Goal: Complete application form

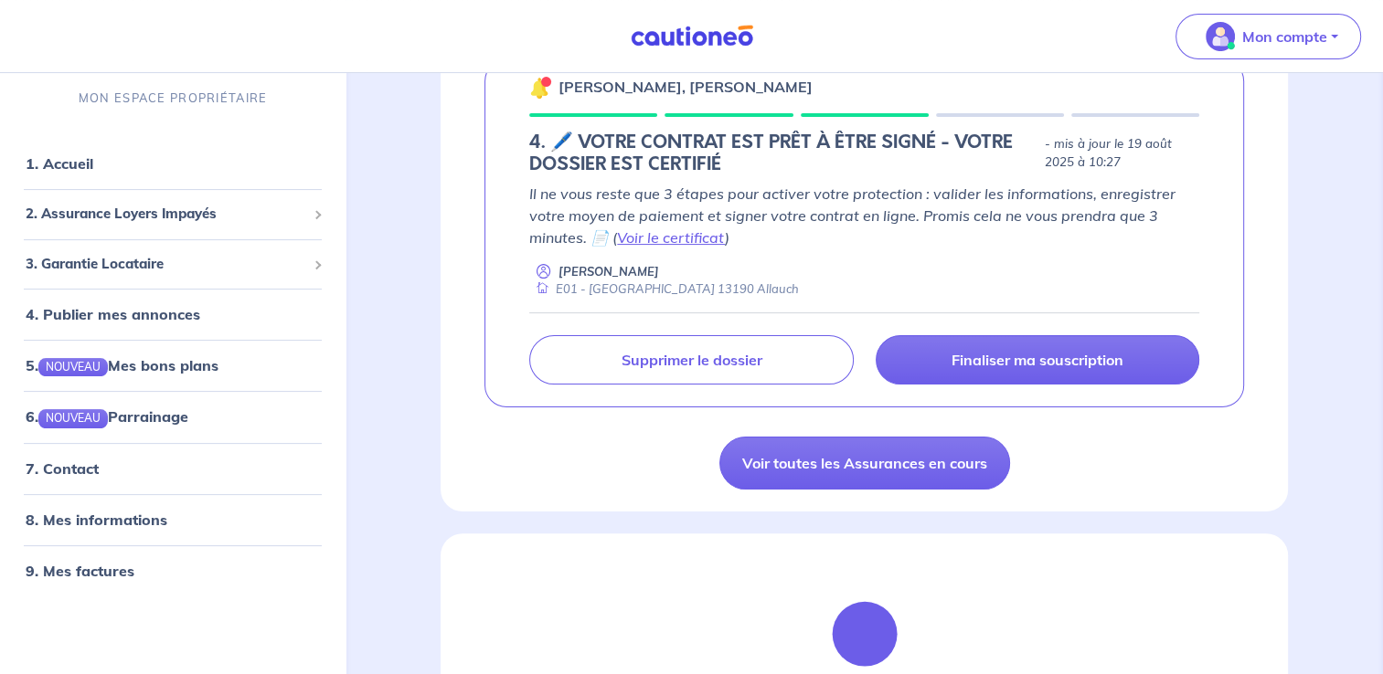
scroll to position [412, 0]
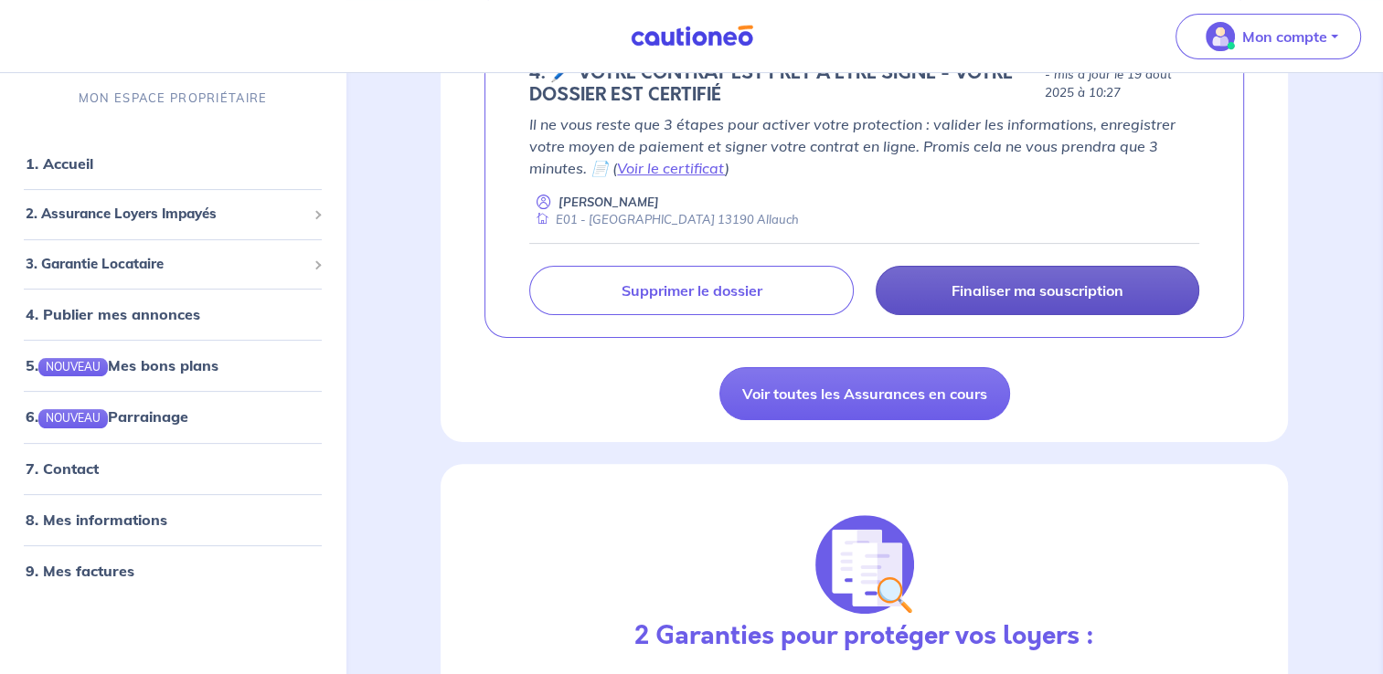
click at [1031, 294] on p "Finaliser ma souscription" at bounding box center [1037, 290] width 172 height 18
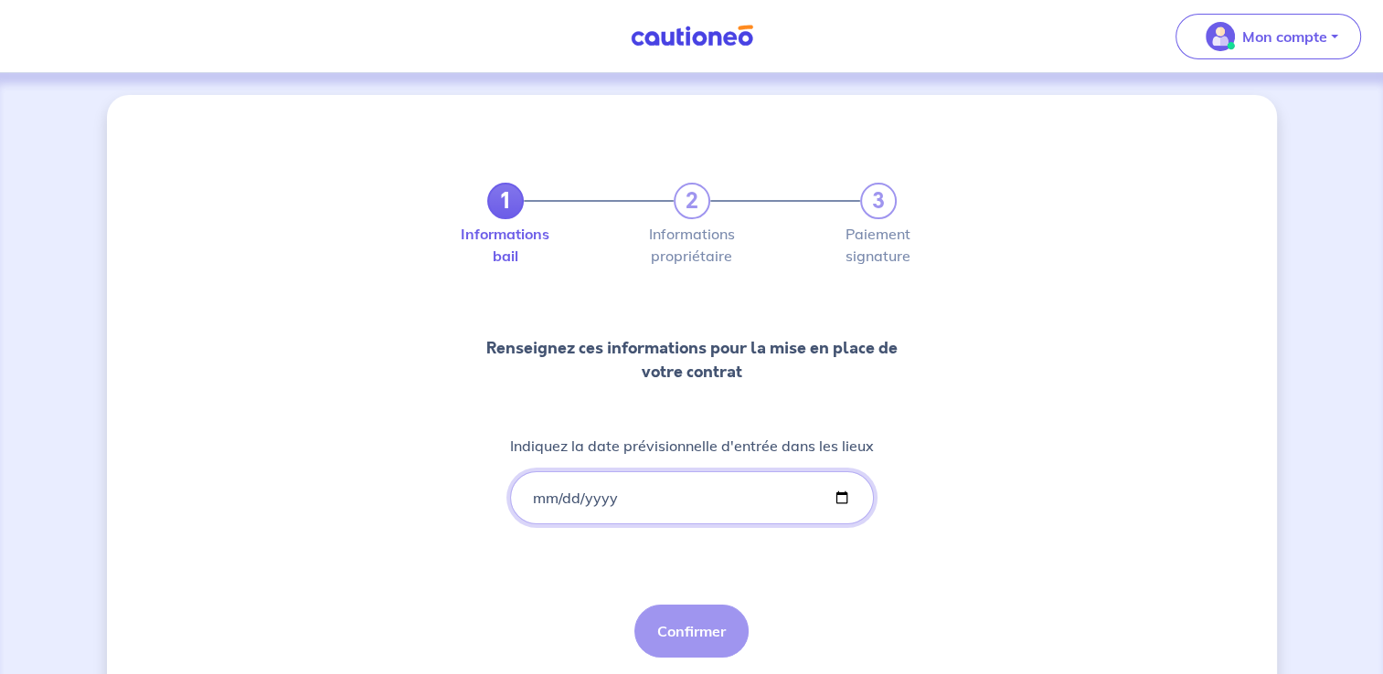
click at [631, 514] on input "Indiquez la date prévisionnelle d'entrée dans les lieux" at bounding box center [692, 498] width 364 height 53
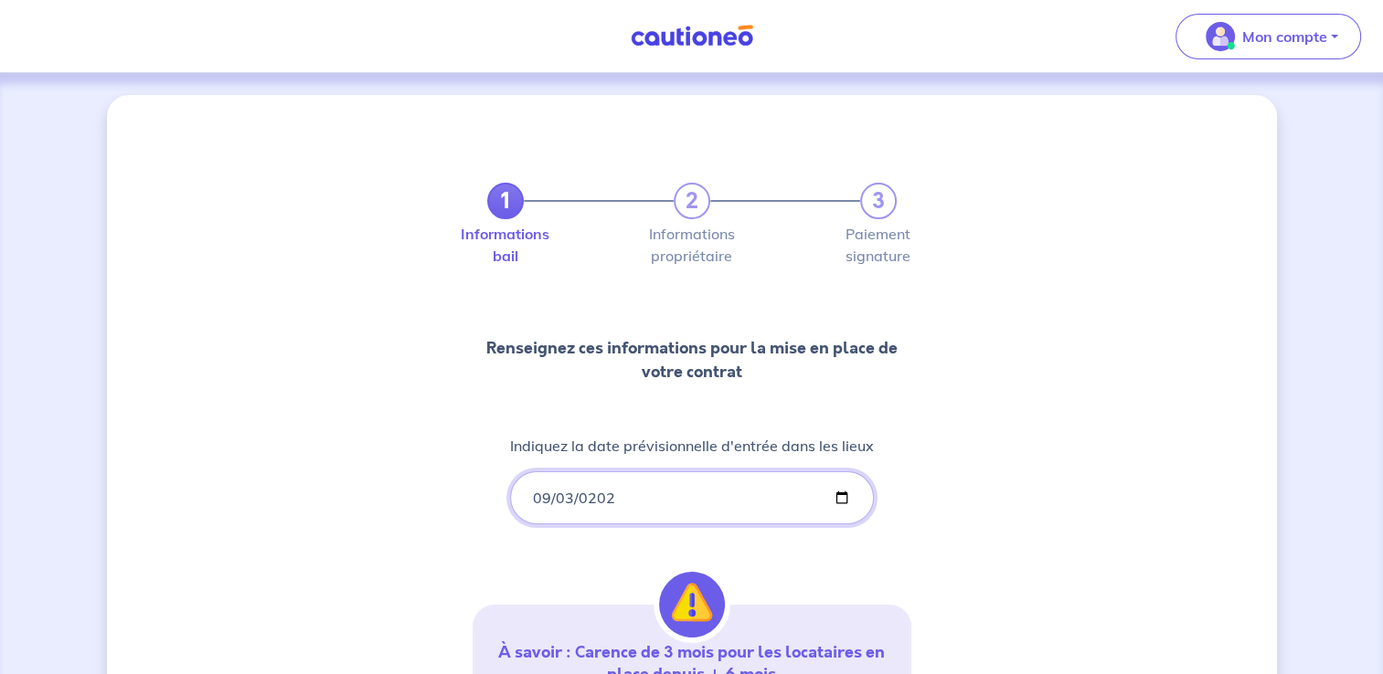
type input "[DATE]"
click at [992, 495] on div "1 2 3 Informations bail Informations propriétaire Paiement signature Renseignez…" at bounding box center [692, 537] width 1170 height 885
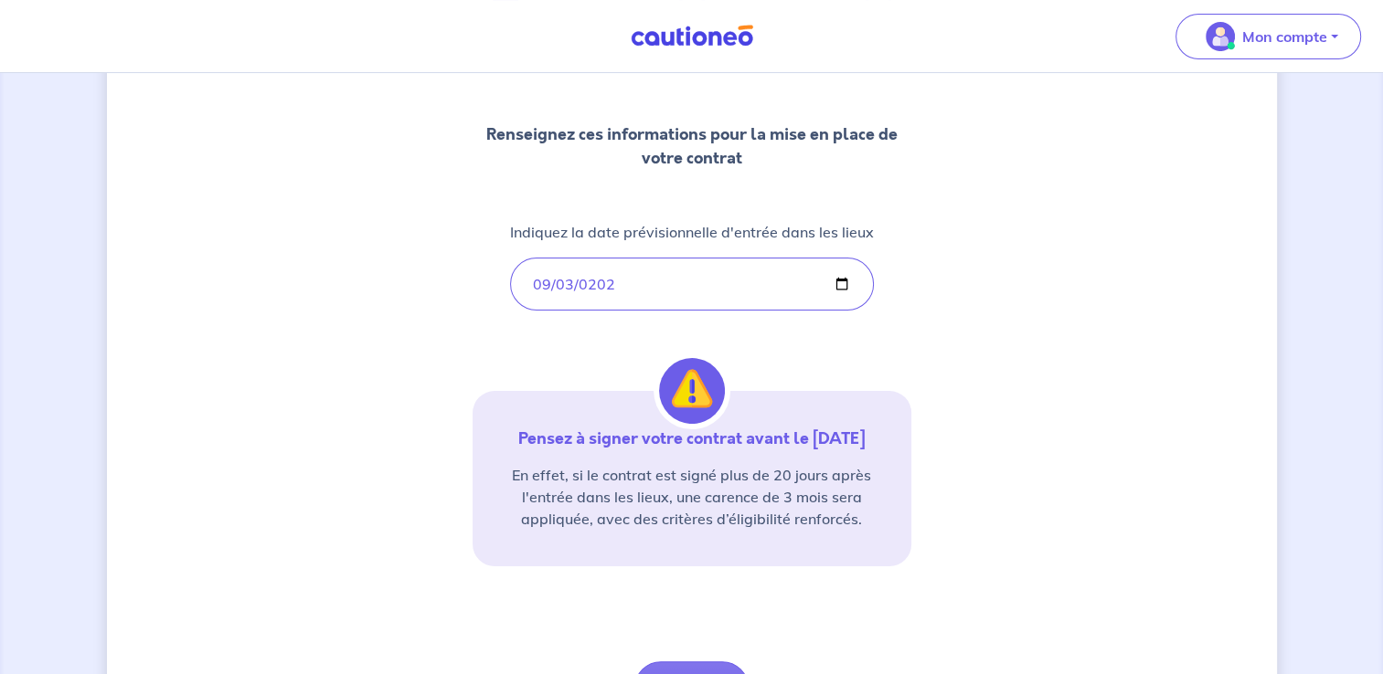
scroll to position [325, 0]
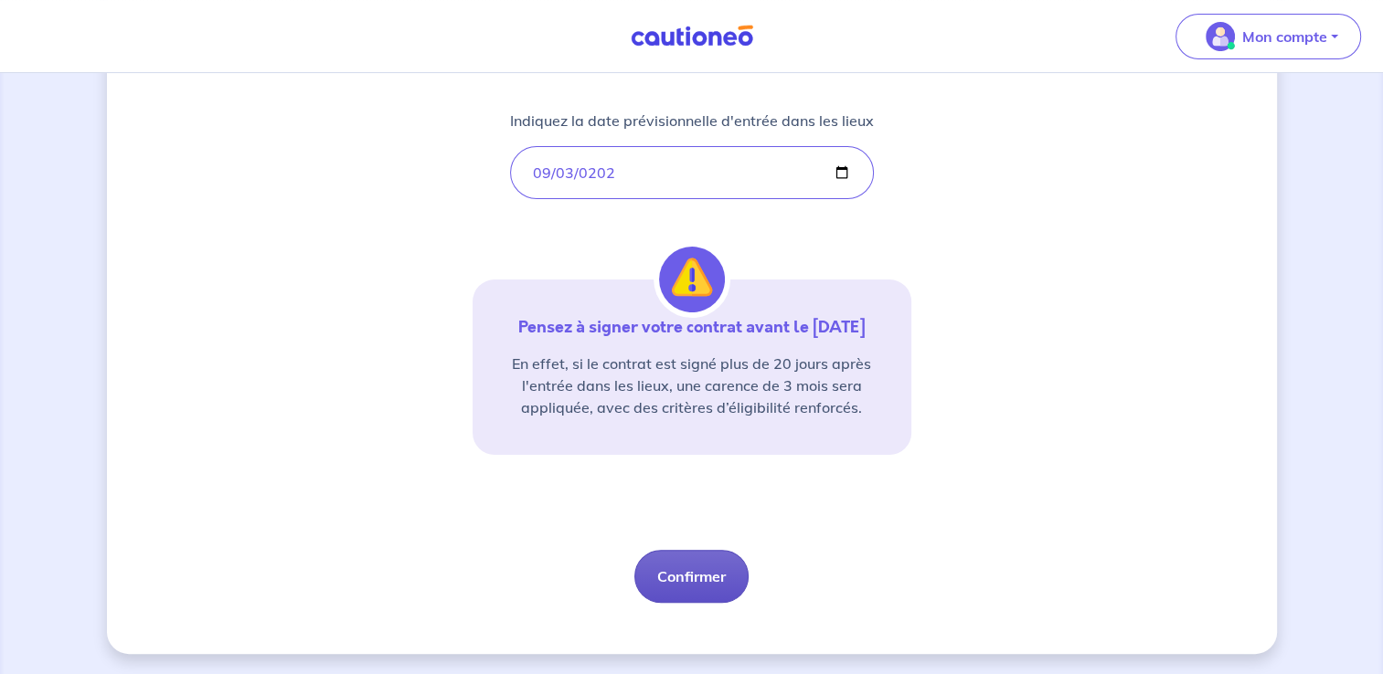
click at [698, 565] on button "Confirmer" at bounding box center [691, 576] width 114 height 53
select select "FR"
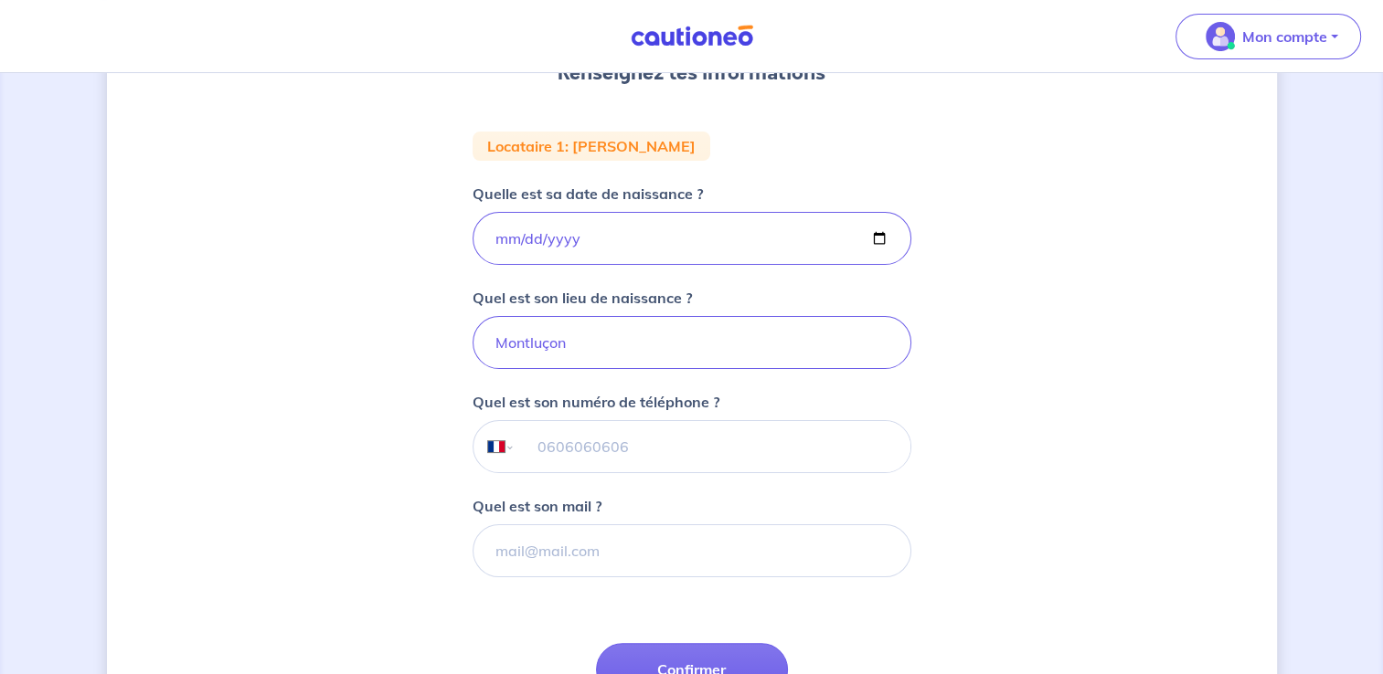
scroll to position [280, 0]
click at [576, 337] on input "Montluçon" at bounding box center [691, 340] width 439 height 53
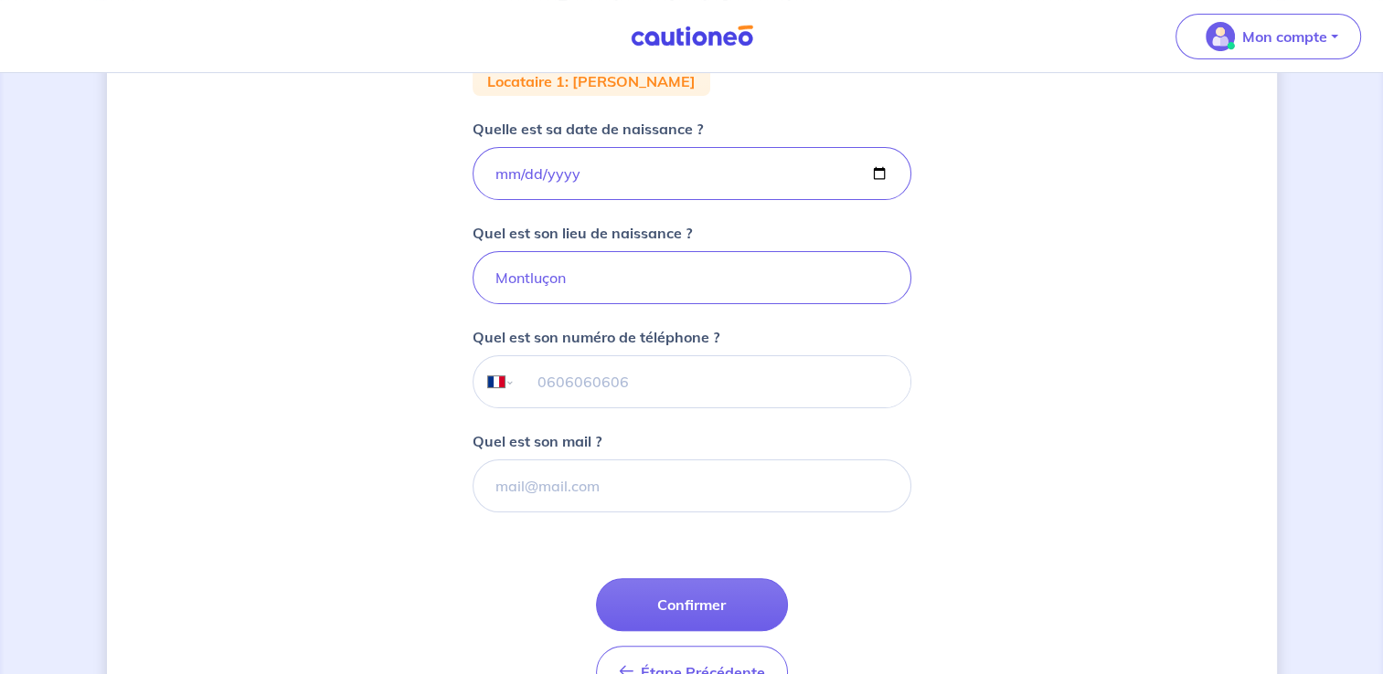
scroll to position [452, 0]
